Goal: Find specific page/section

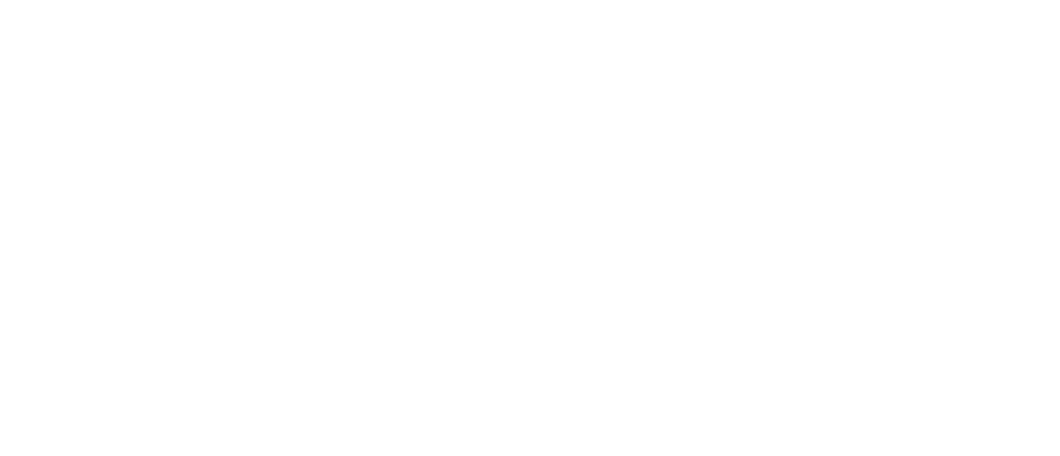
click at [22, 234] on icon at bounding box center [24, 253] width 38 height 38
click at [29, 25] on icon at bounding box center [24, 253] width 38 height 497
